Goal: Navigation & Orientation: Find specific page/section

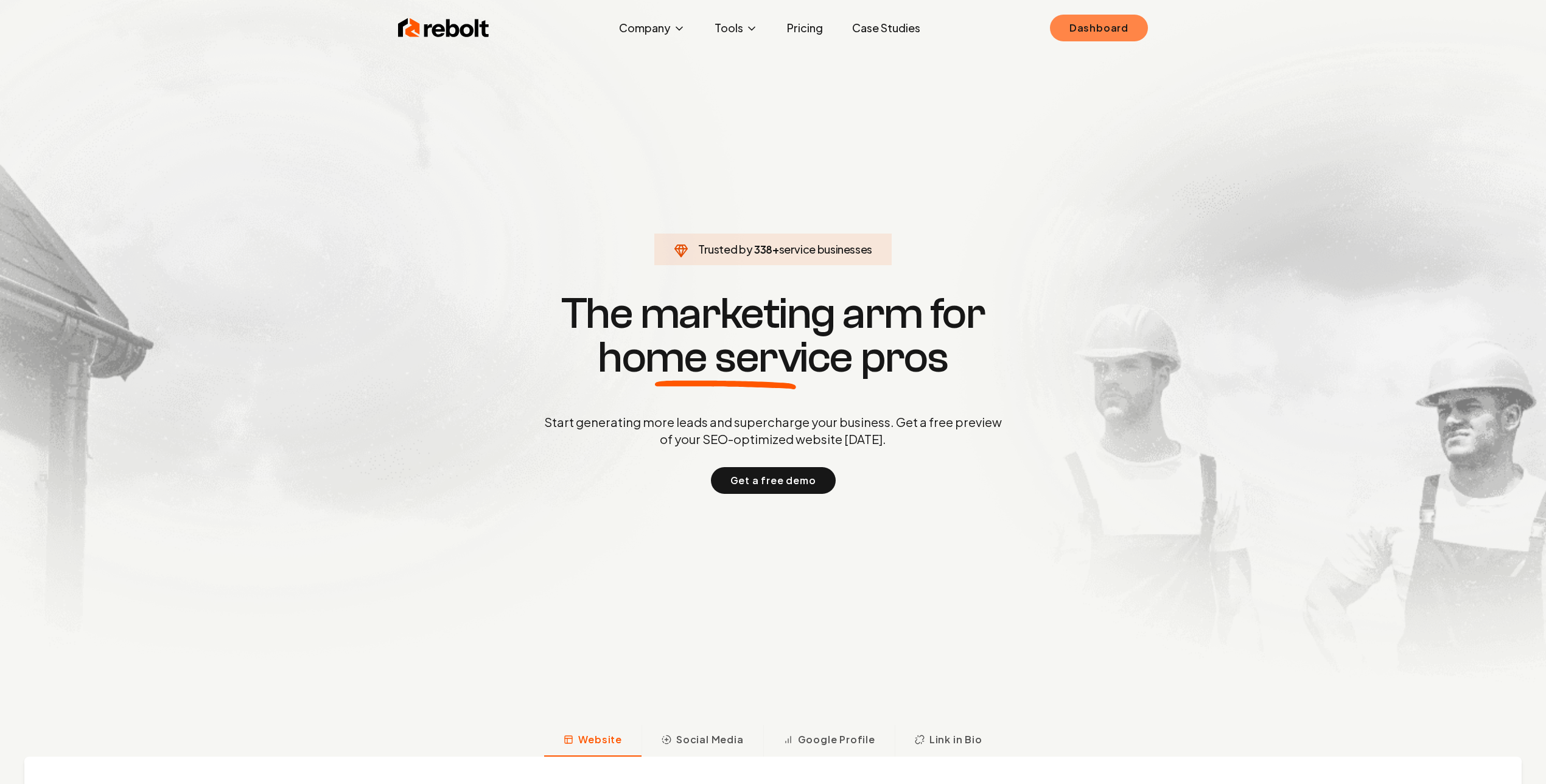
click at [1097, 40] on link "Dashboard" at bounding box center [1098, 28] width 98 height 27
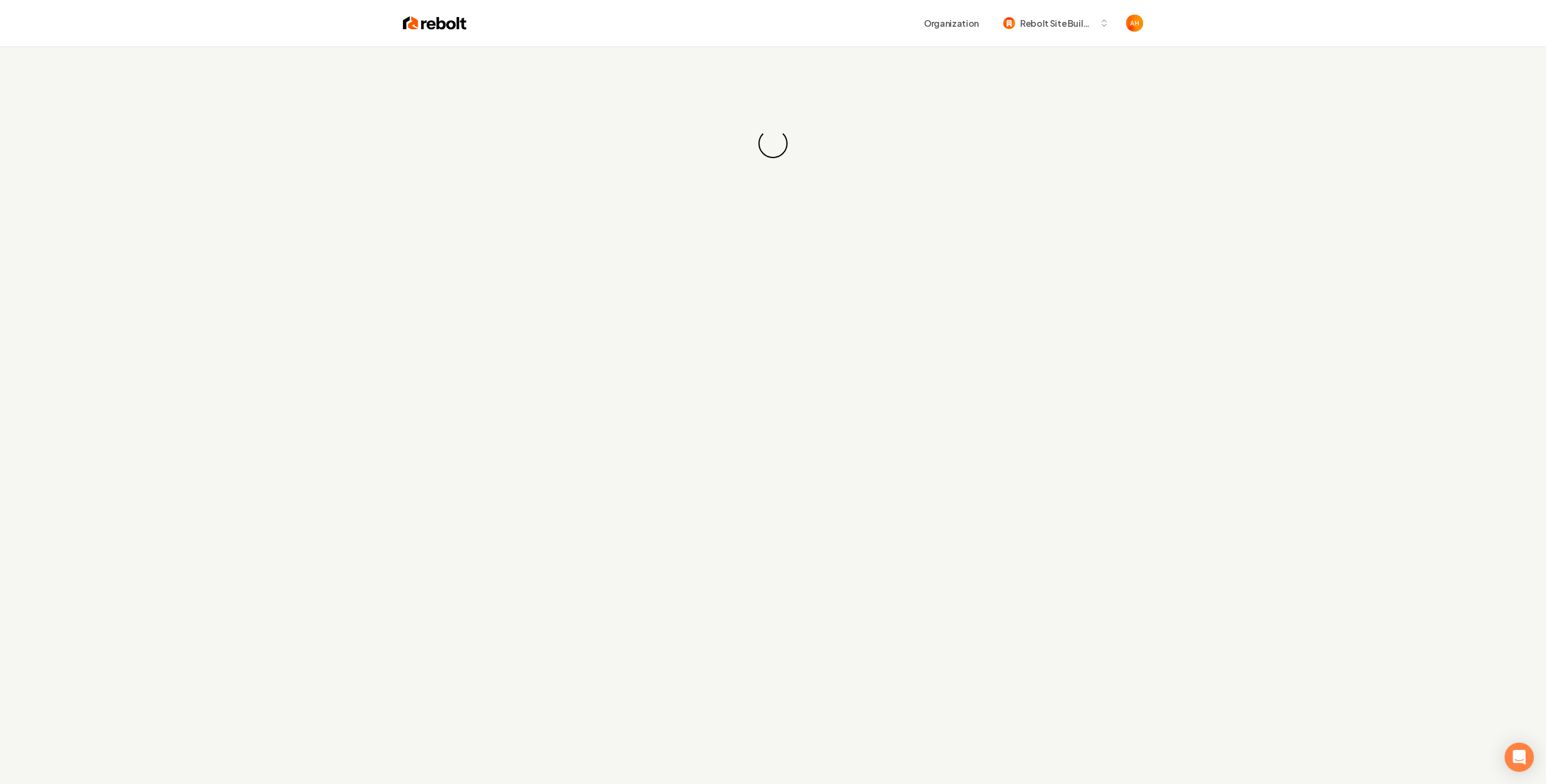
click at [736, 49] on div "Loading... Loading..." at bounding box center [773, 143] width 1546 height 194
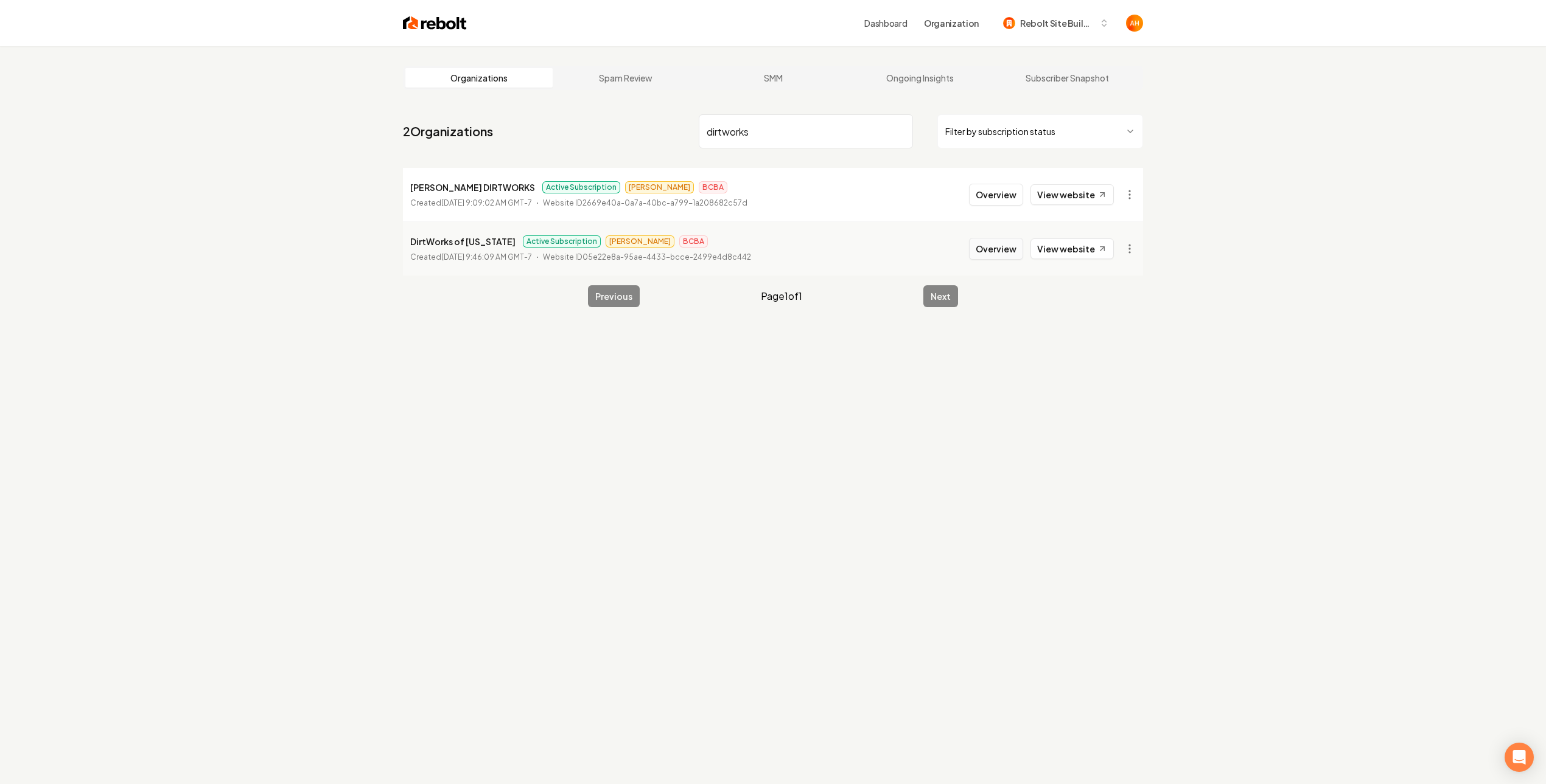
type input "dirtworks"
click at [1010, 247] on button "Overview" at bounding box center [996, 249] width 54 height 22
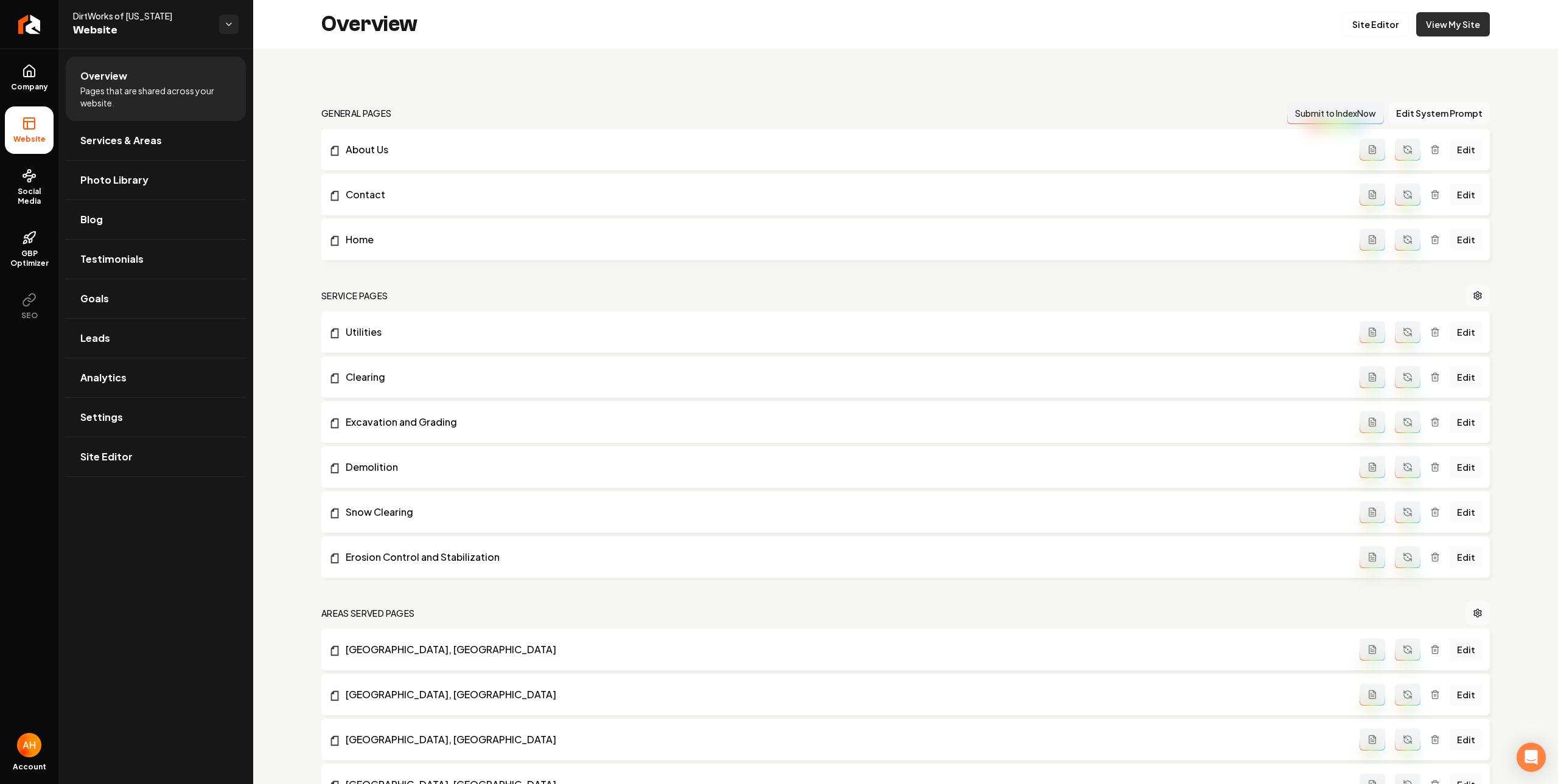
click at [1436, 24] on link "View My Site" at bounding box center [1453, 24] width 73 height 25
